Goal: Navigation & Orientation: Find specific page/section

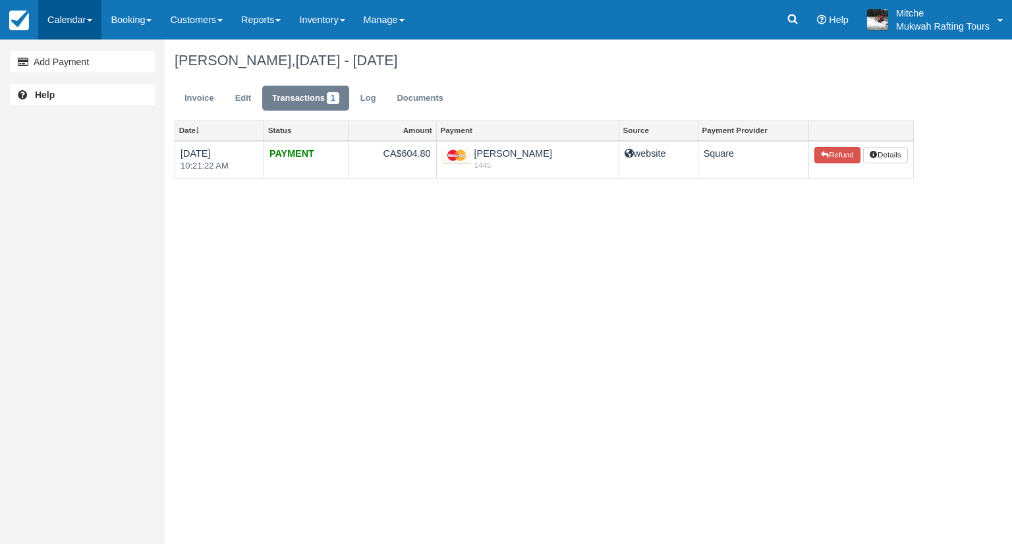
click at [74, 19] on link "Calendar" at bounding box center [69, 20] width 63 height 40
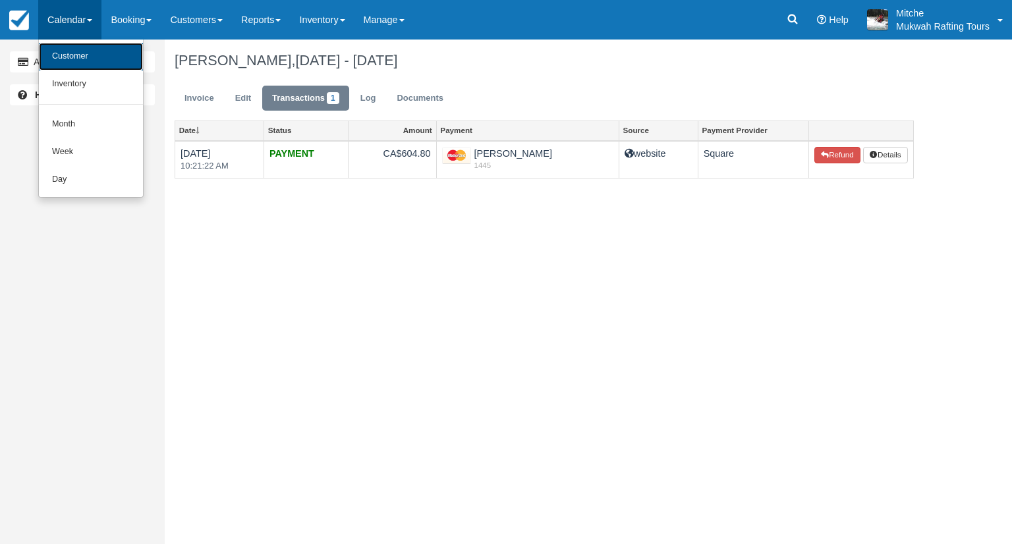
click at [90, 48] on link "Customer" at bounding box center [91, 57] width 104 height 28
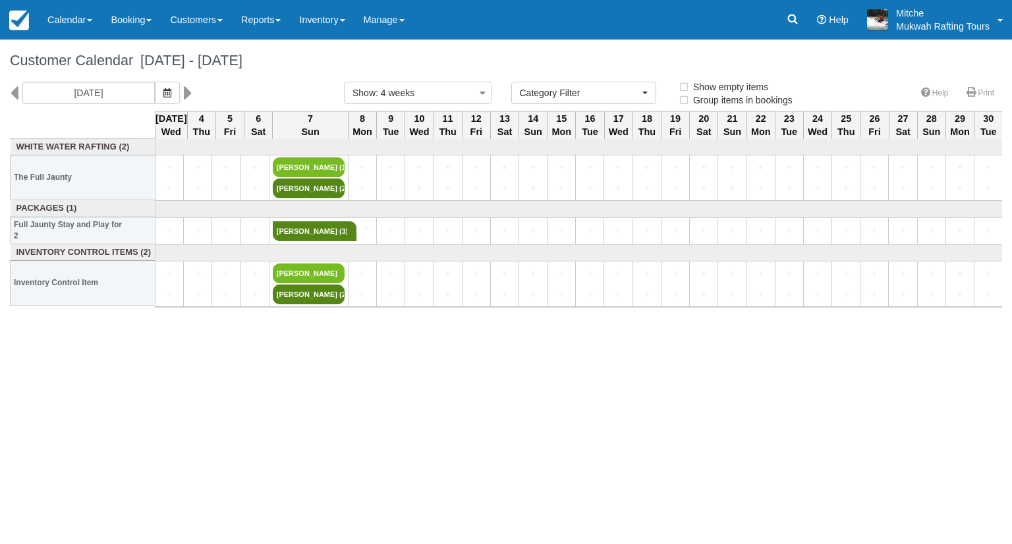
select select
click at [787, 19] on icon at bounding box center [792, 19] width 13 height 13
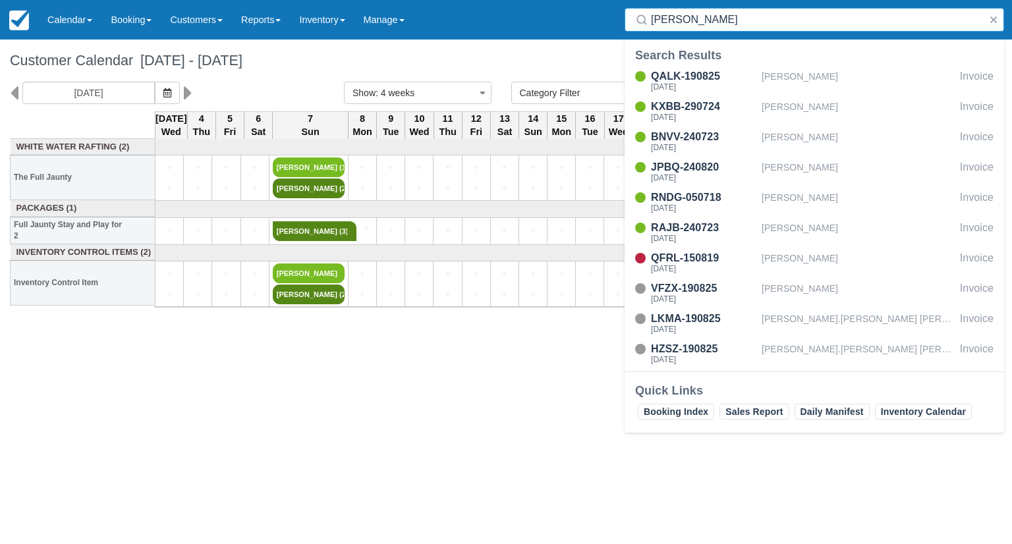
type input "holly"
click at [912, 77] on div "[PERSON_NAME]" at bounding box center [857, 80] width 193 height 25
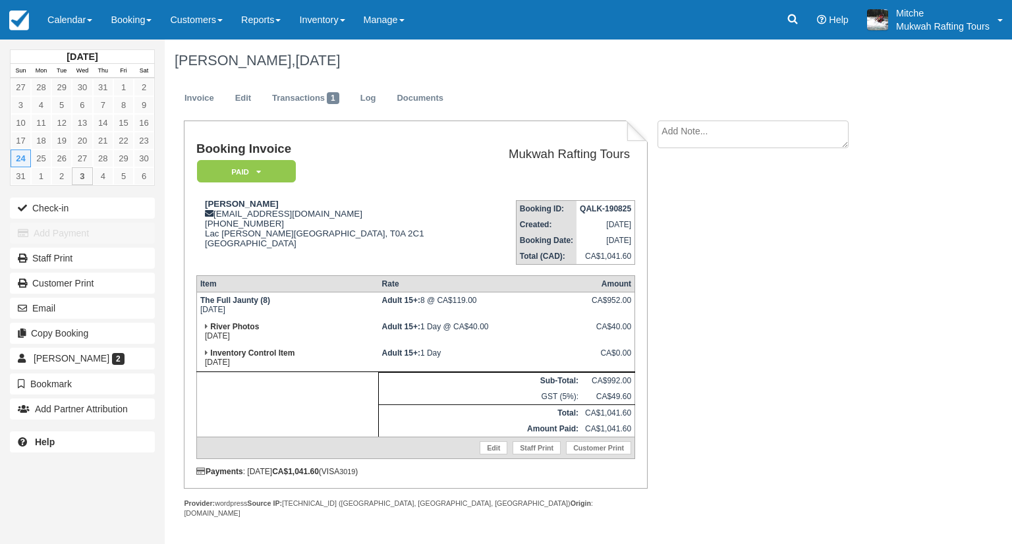
click at [551, 91] on ul "Invoice Edit Transactions 1 Log Documents" at bounding box center [544, 102] width 739 height 40
click at [70, 14] on link "Calendar" at bounding box center [69, 20] width 63 height 40
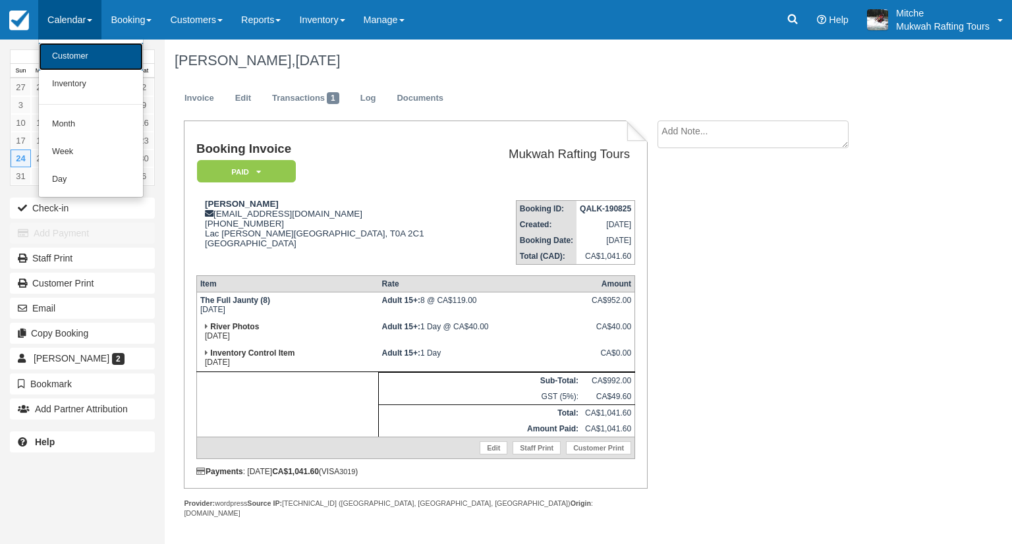
click at [74, 54] on link "Customer" at bounding box center [91, 57] width 104 height 28
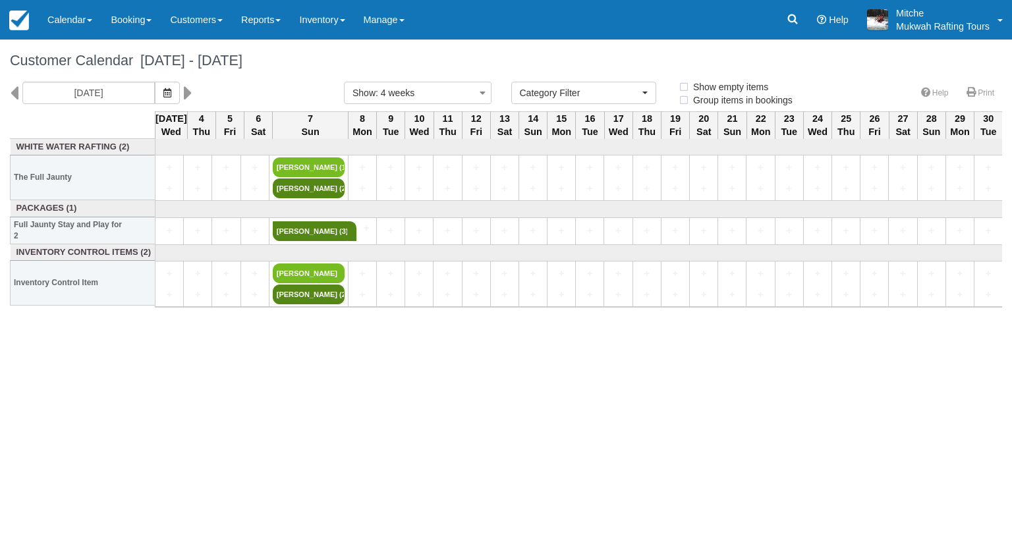
select select
click at [793, 17] on icon at bounding box center [792, 19] width 13 height 13
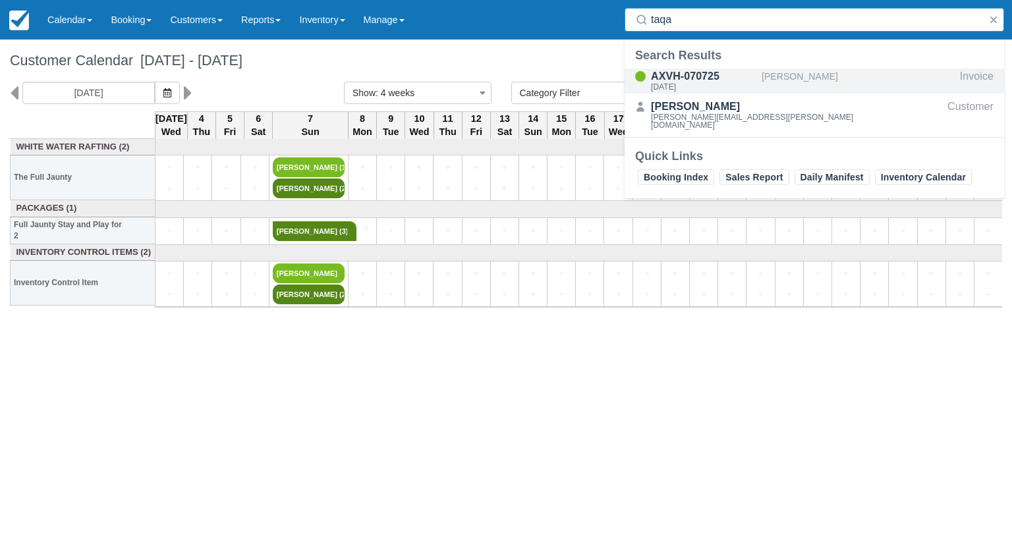
type input "taqa"
click at [690, 81] on div "AXVH-070725" at bounding box center [703, 76] width 105 height 16
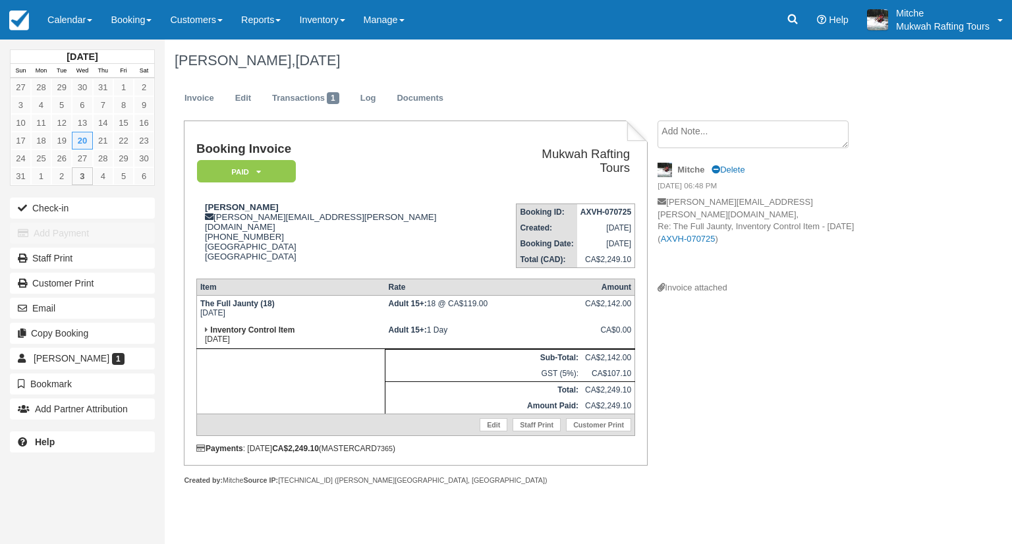
click at [742, 51] on div "Clayton Anderson, August 20 2025" at bounding box center [544, 61] width 759 height 42
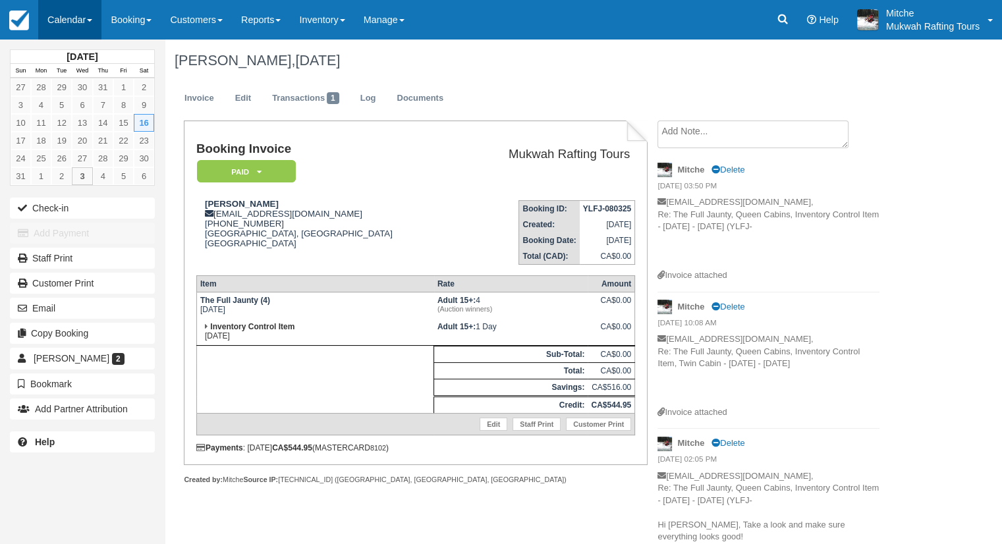
click at [81, 35] on link "Calendar" at bounding box center [69, 20] width 63 height 40
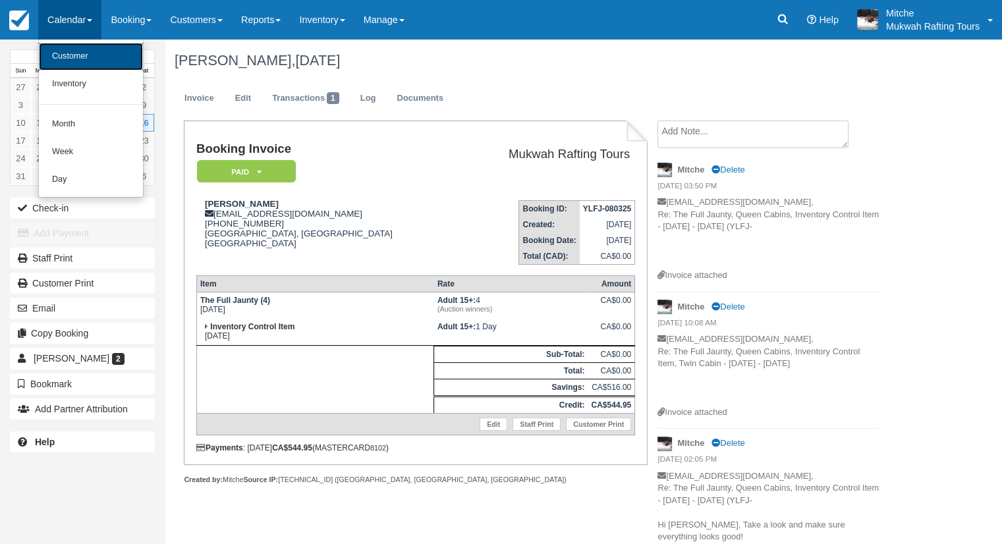
click at [90, 59] on link "Customer" at bounding box center [91, 57] width 104 height 28
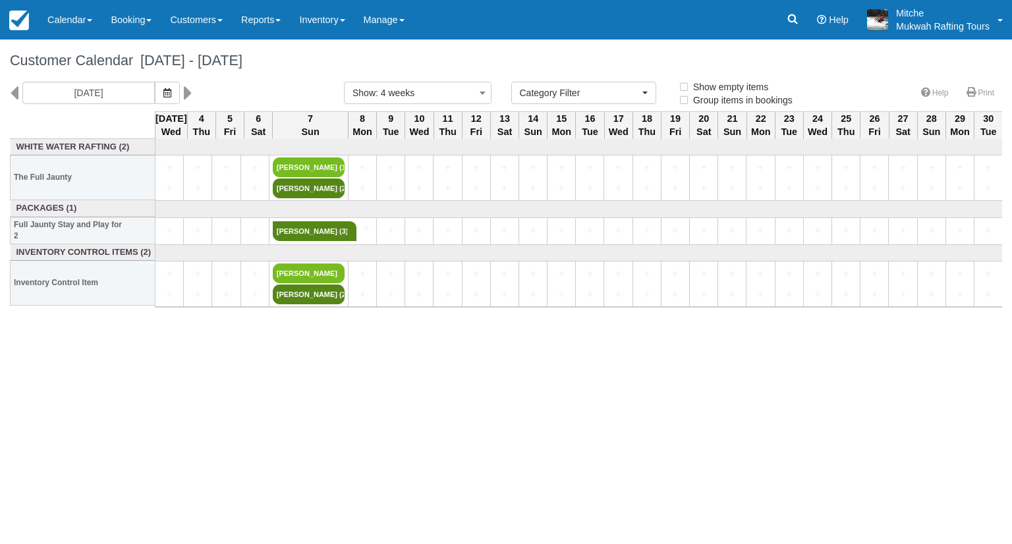
select select
click at [13, 90] on icon at bounding box center [14, 93] width 9 height 22
type input "[DATE]"
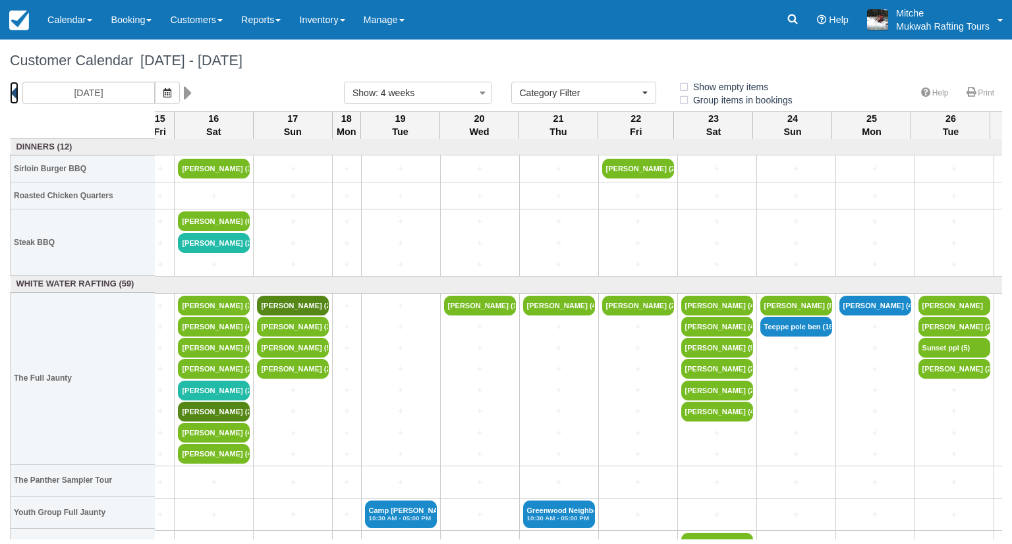
scroll to position [0, 695]
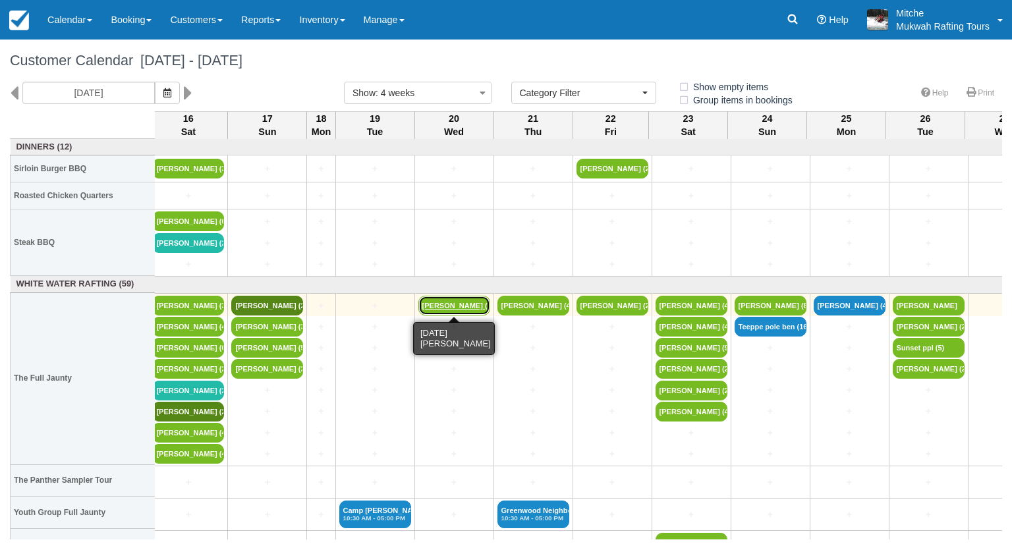
click at [458, 305] on link "[PERSON_NAME] (18)" at bounding box center [454, 306] width 72 height 20
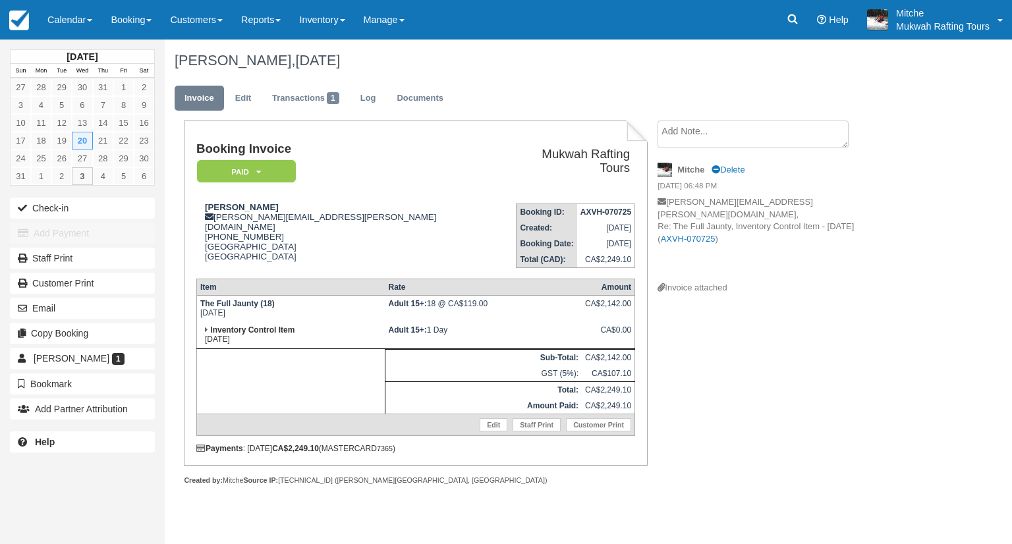
click at [503, 224] on td "Booking ID: AXVH-070725 Created: [DATE] Booking Date: [DATE] Total (CAD): CA$2,…" at bounding box center [569, 230] width 132 height 75
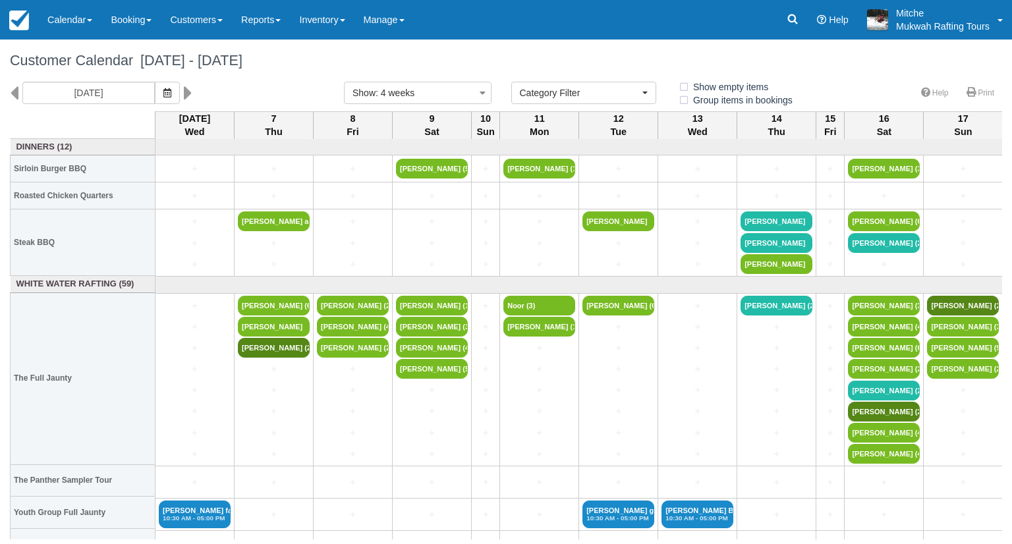
select select
